Goal: Task Accomplishment & Management: Manage account settings

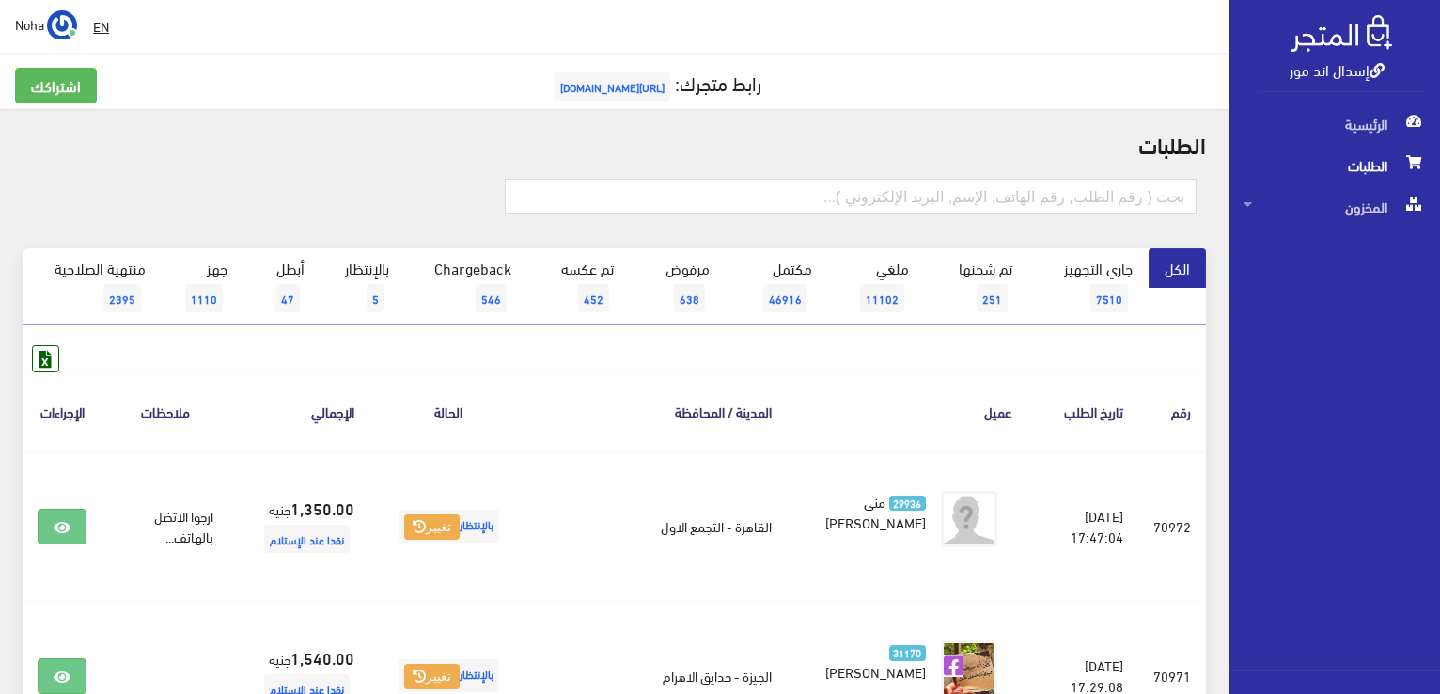
scroll to position [2959, 0]
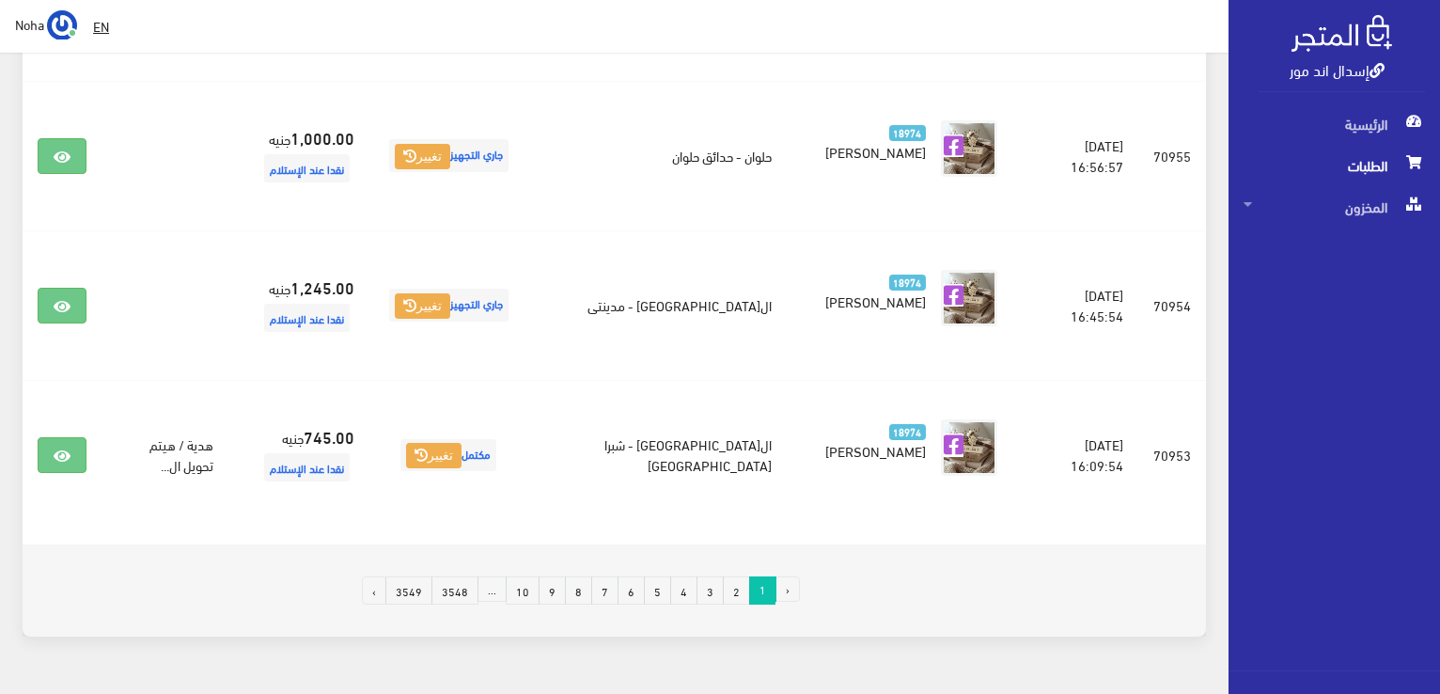
click at [1369, 175] on span "الطلبات" at bounding box center [1334, 165] width 181 height 41
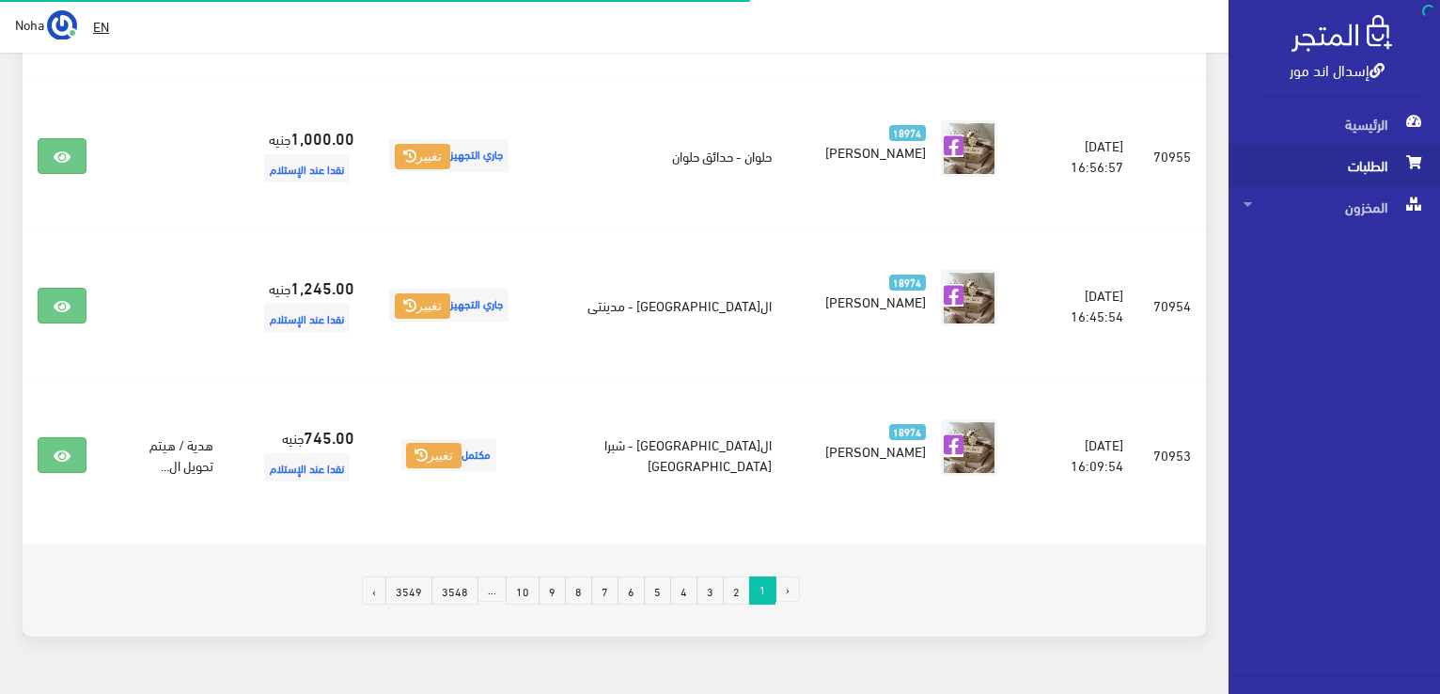
click at [1369, 175] on span "الطلبات" at bounding box center [1334, 165] width 181 height 41
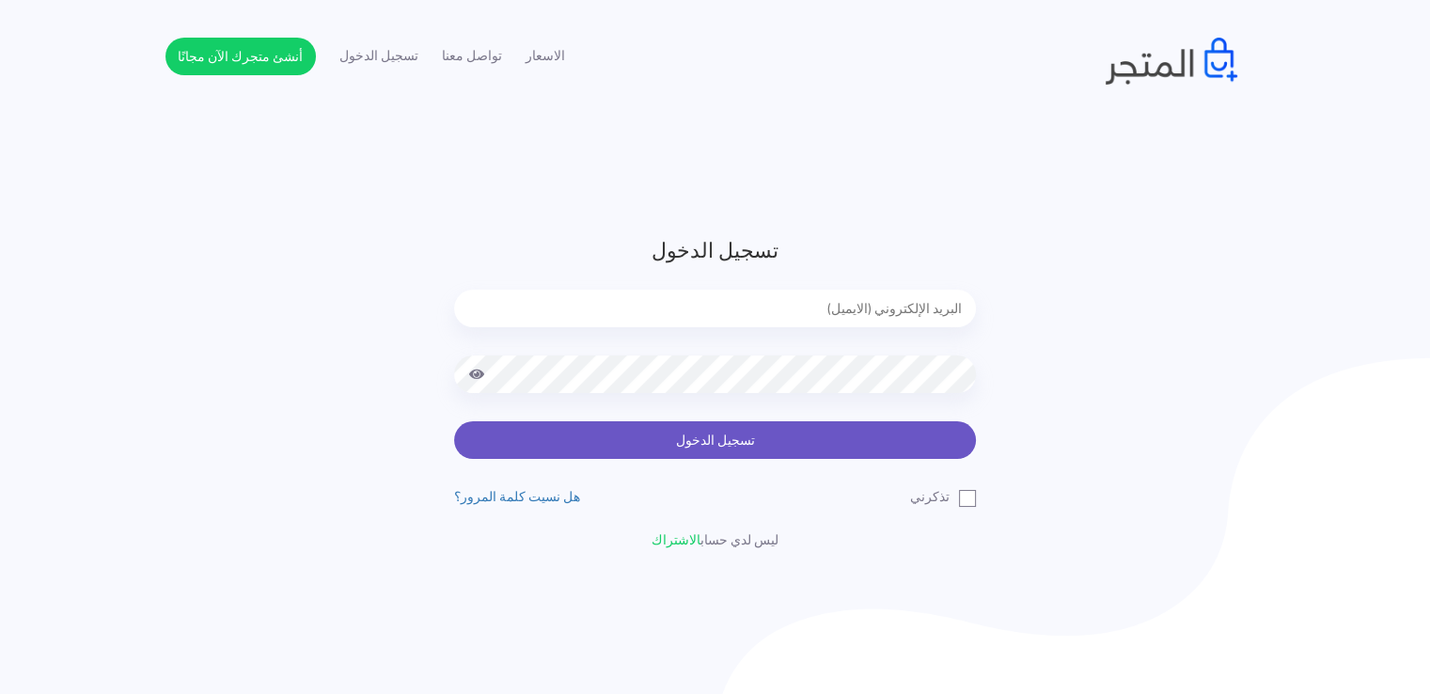
type input "[EMAIL_ADDRESS][DOMAIN_NAME]"
click at [854, 438] on button "تسجيل الدخول" at bounding box center [715, 440] width 522 height 38
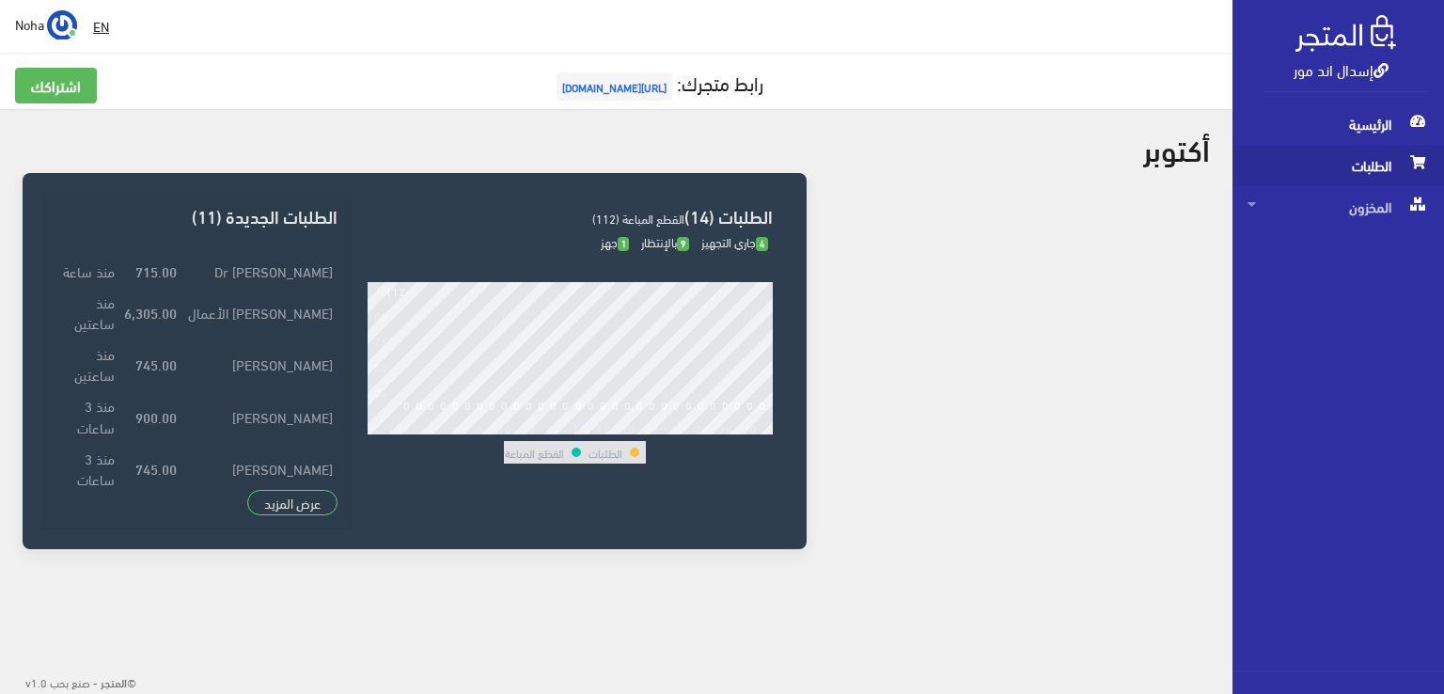
click at [1373, 166] on span "الطلبات" at bounding box center [1337, 165] width 181 height 41
click at [1373, 174] on span "الطلبات" at bounding box center [1337, 165] width 181 height 41
